Goal: Information Seeking & Learning: Find specific page/section

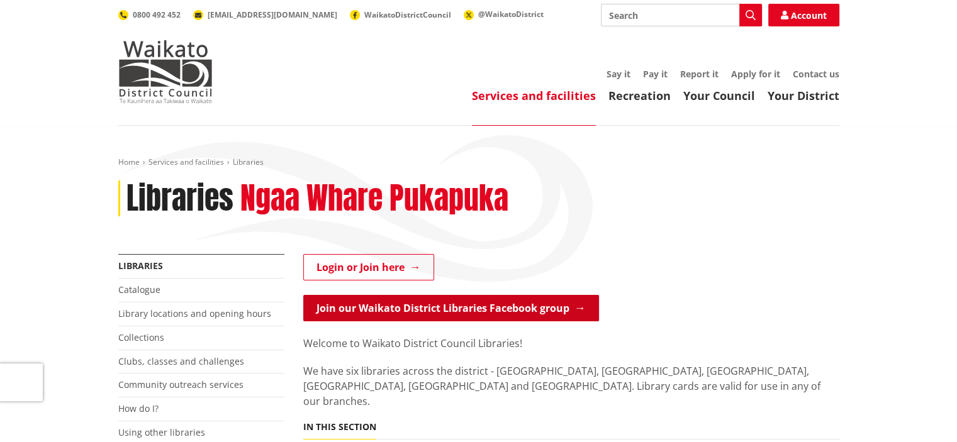
click at [527, 309] on link "Join our Waikato District Libraries Facebook group" at bounding box center [451, 308] width 296 height 26
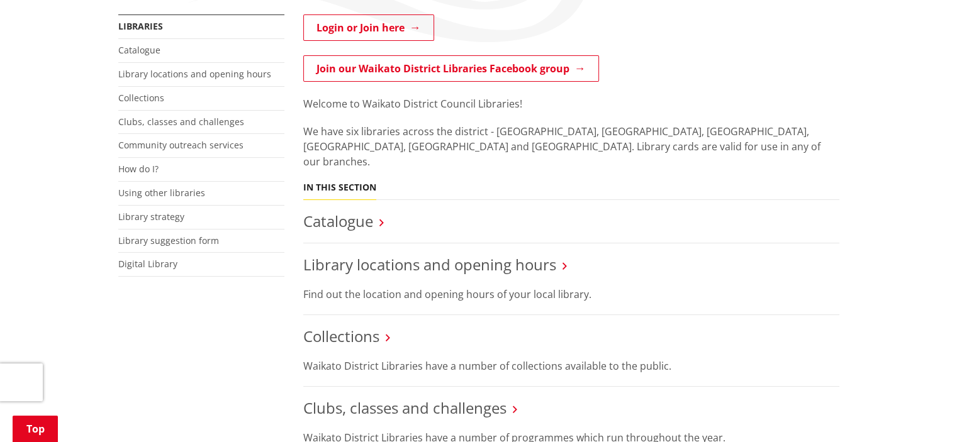
scroll to position [252, 0]
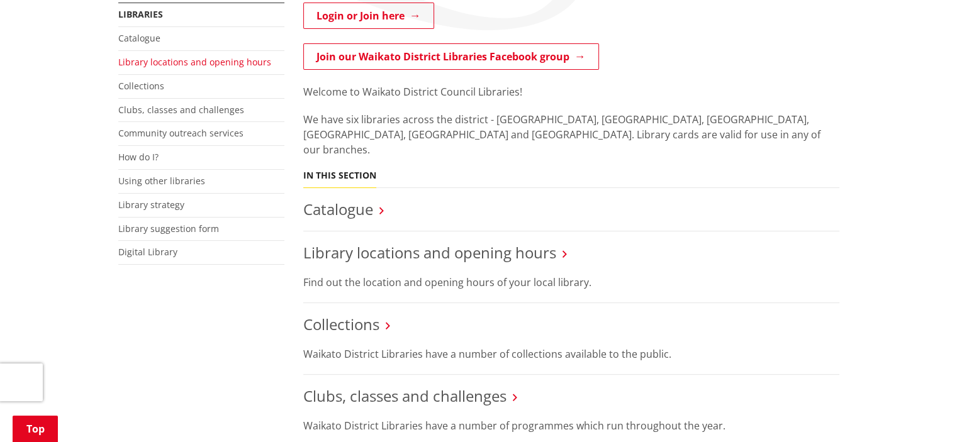
click at [154, 62] on link "Library locations and opening hours" at bounding box center [194, 62] width 153 height 12
